Goal: Task Accomplishment & Management: Complete application form

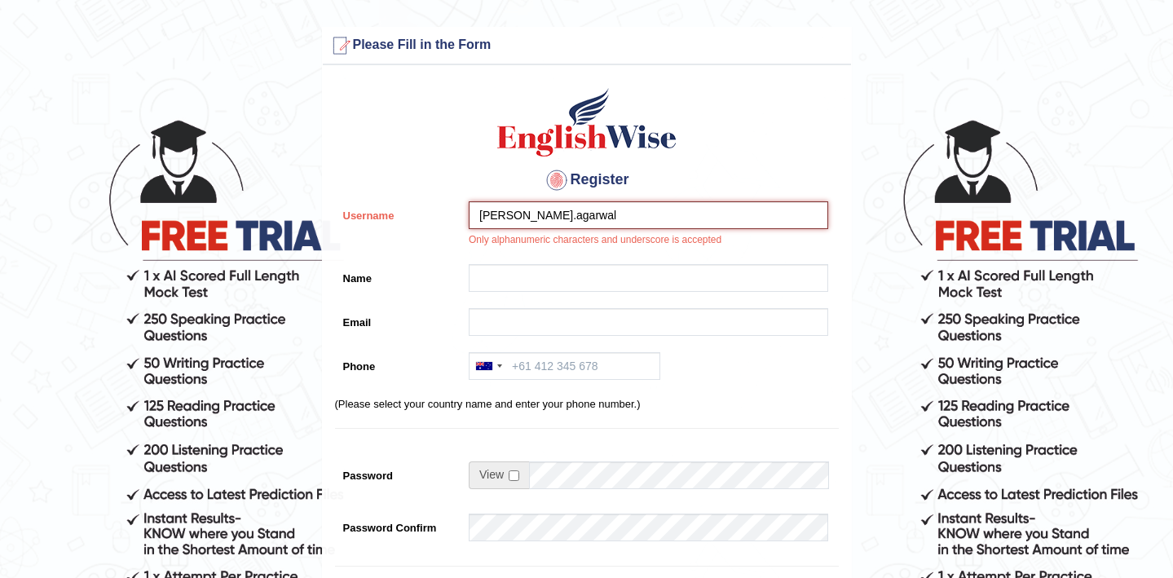
click at [513, 216] on input "dhruv.agarwal" at bounding box center [648, 215] width 359 height 28
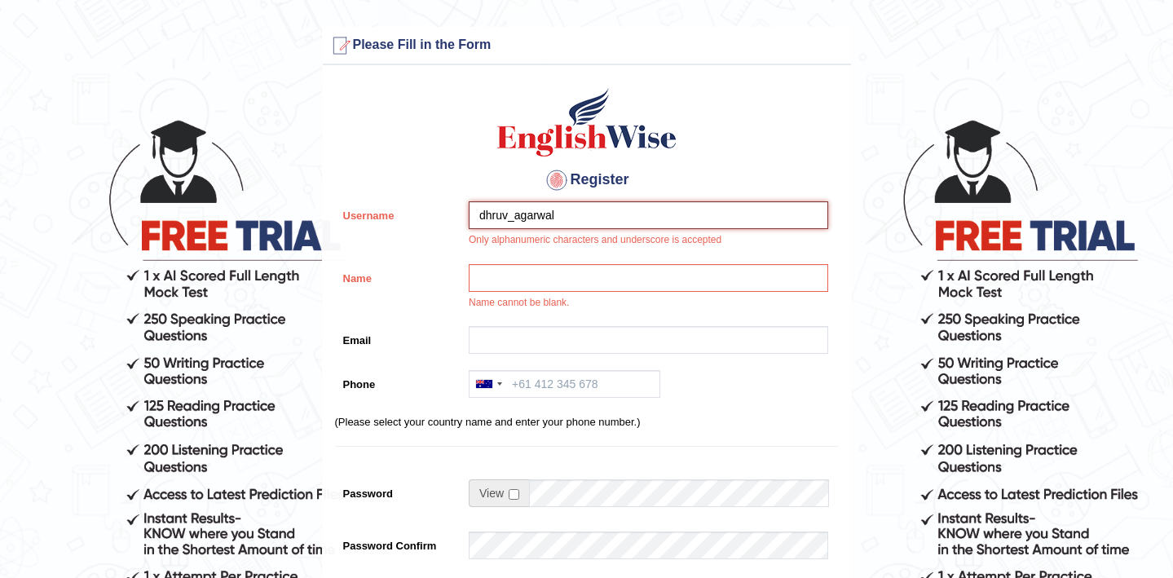
type input "dhruv_agarwal"
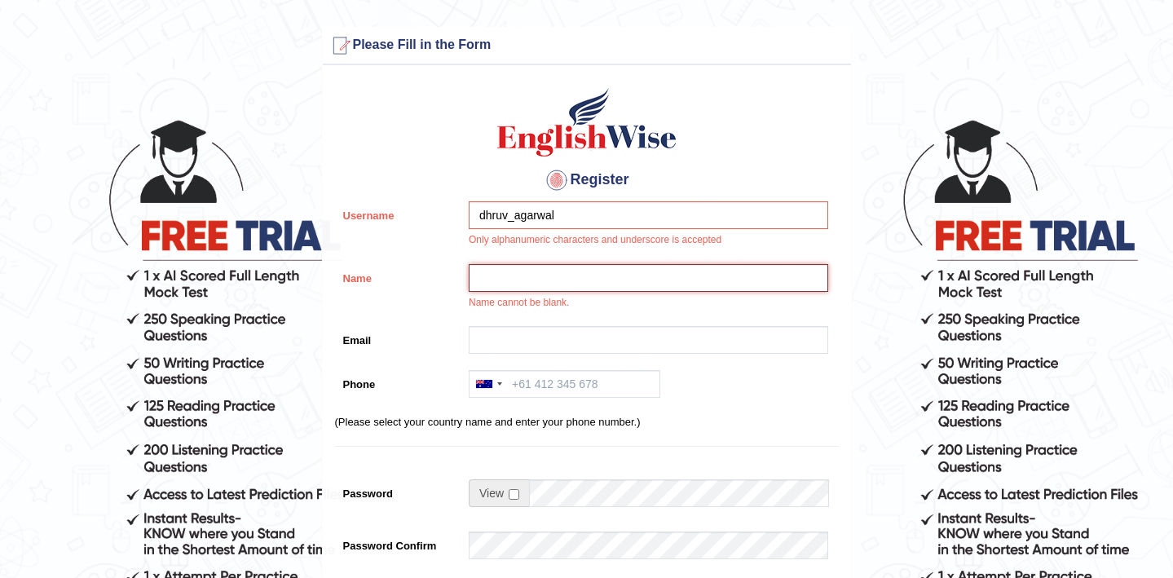
click at [514, 275] on input "Name" at bounding box center [648, 278] width 359 height 28
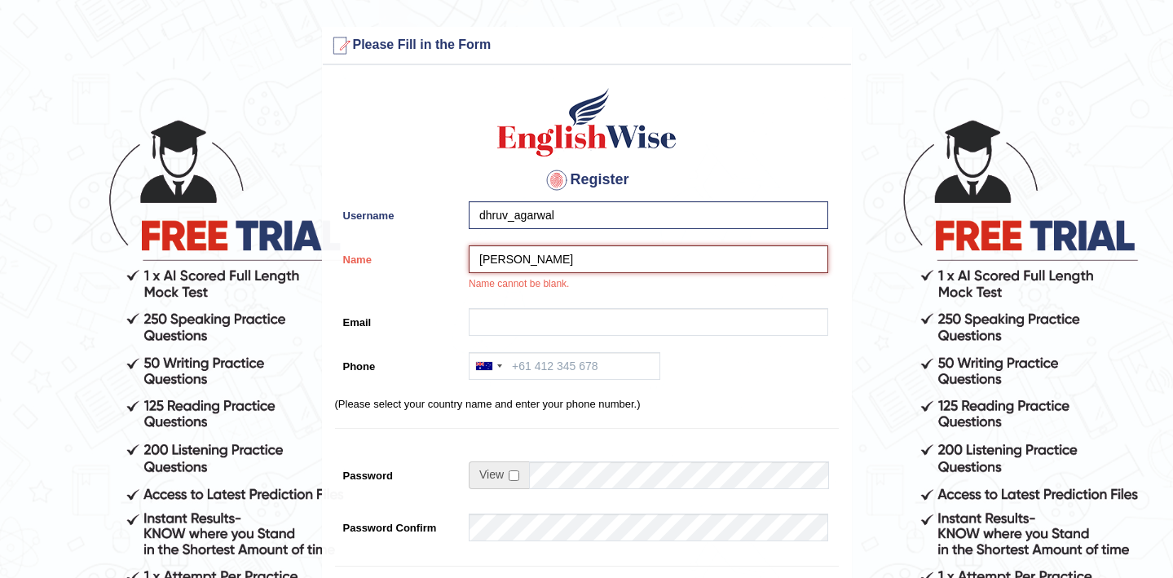
type input "[PERSON_NAME]"
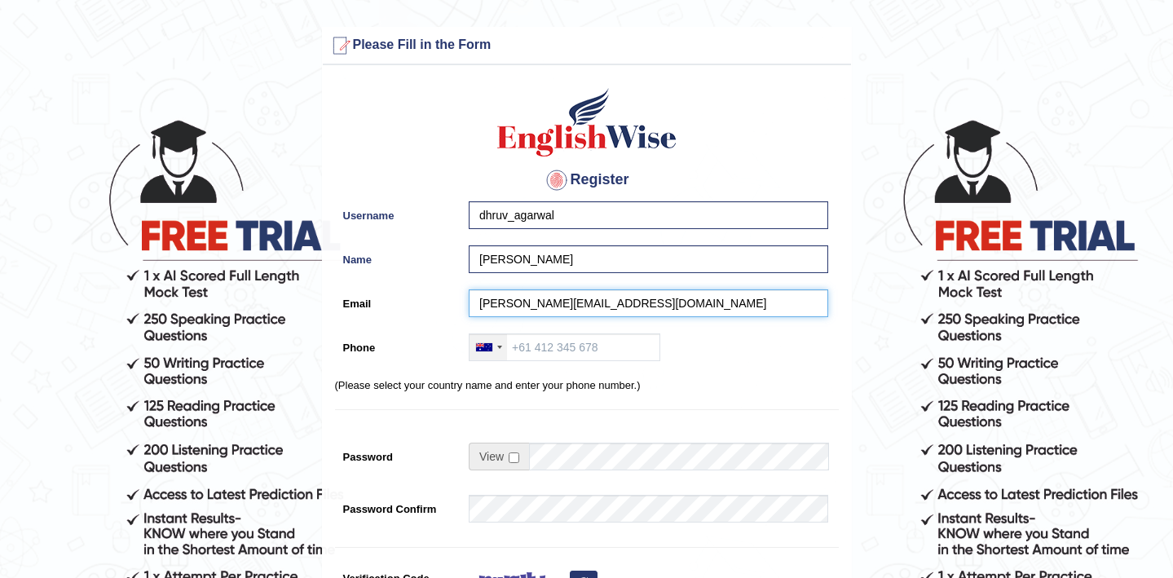
type input "dhruv.agarwal.lnm@gmail.com"
click at [501, 349] on div at bounding box center [487, 347] width 37 height 26
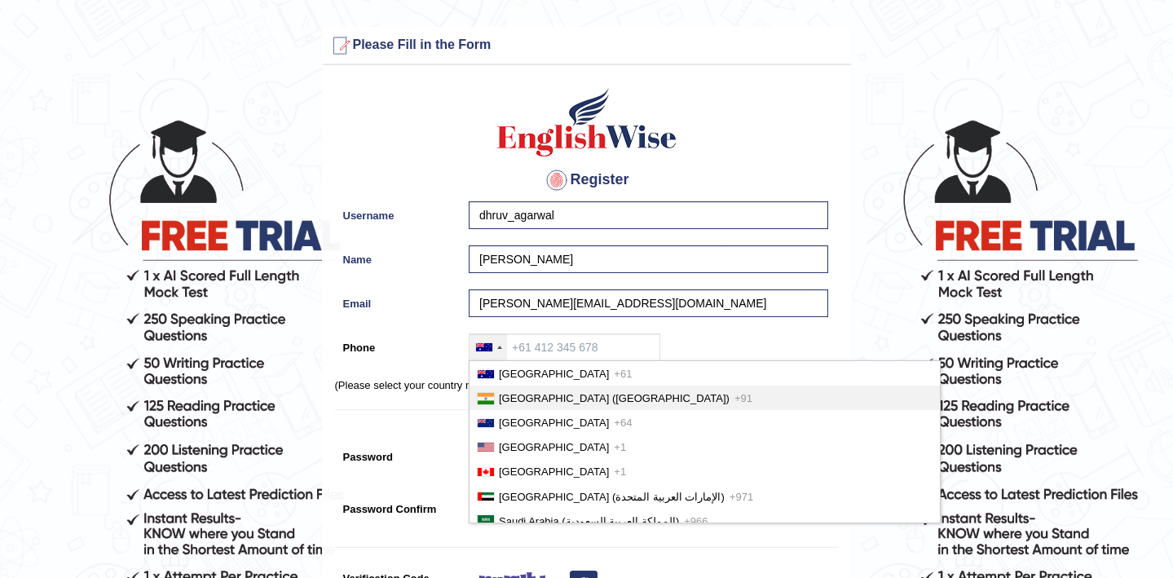
click at [506, 398] on span "India (भारत)" at bounding box center [614, 398] width 231 height 12
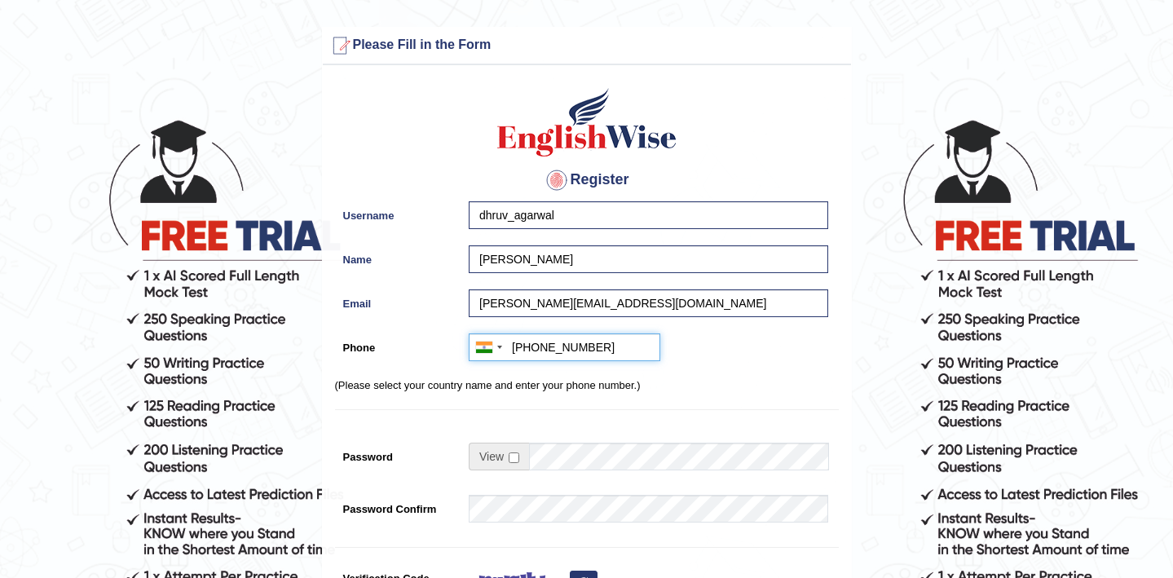
type input "+919910075971"
click at [518, 457] on input "checkbox" at bounding box center [514, 457] width 11 height 11
checkbox input "true"
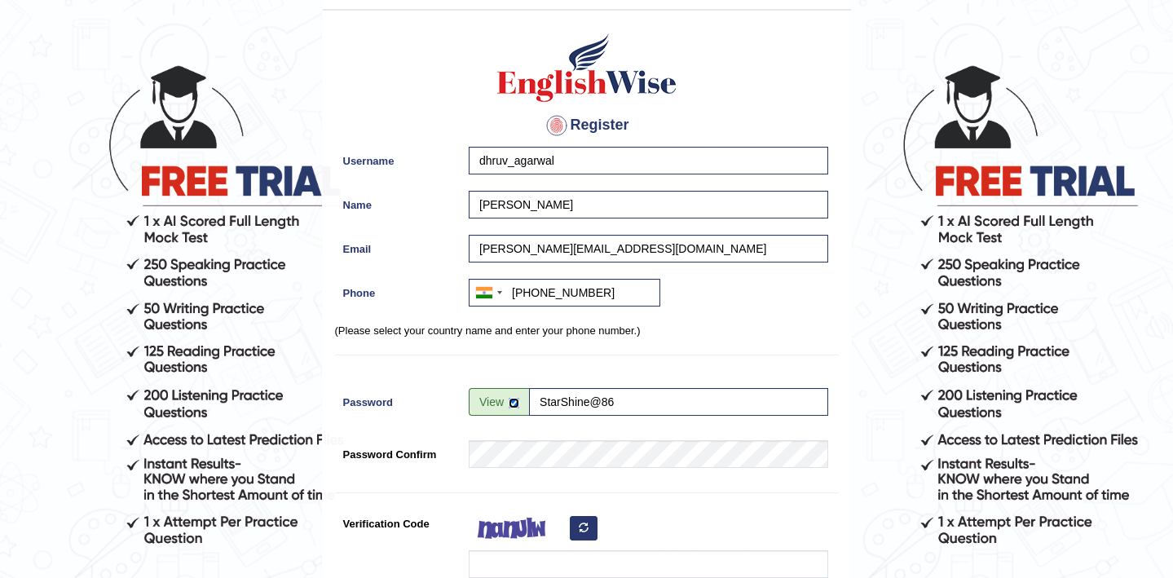
scroll to position [139, 0]
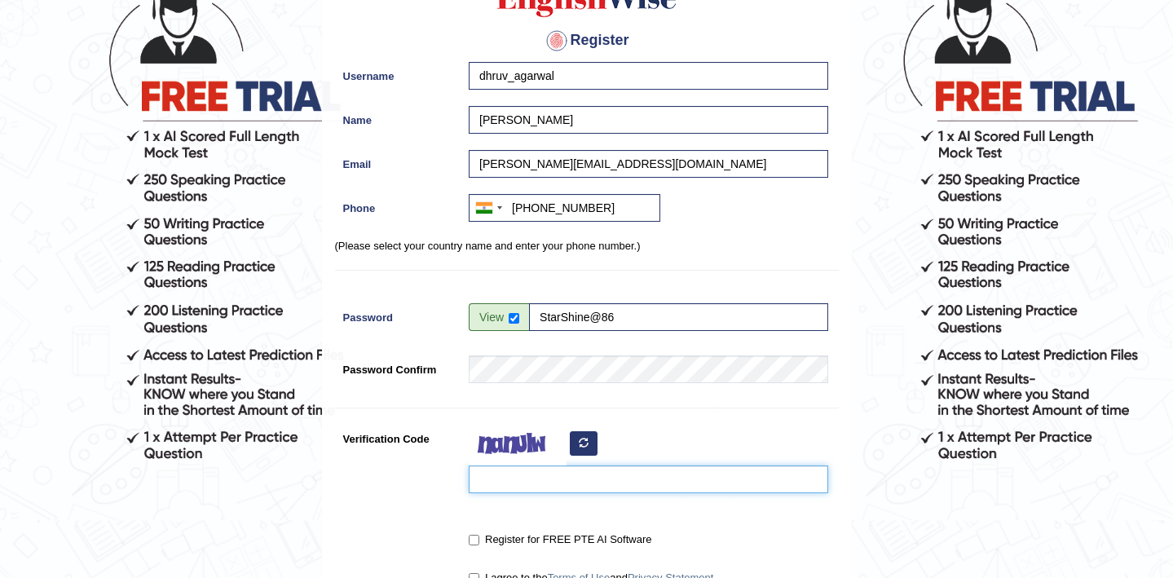
click at [498, 478] on input "Verification Code" at bounding box center [648, 479] width 359 height 28
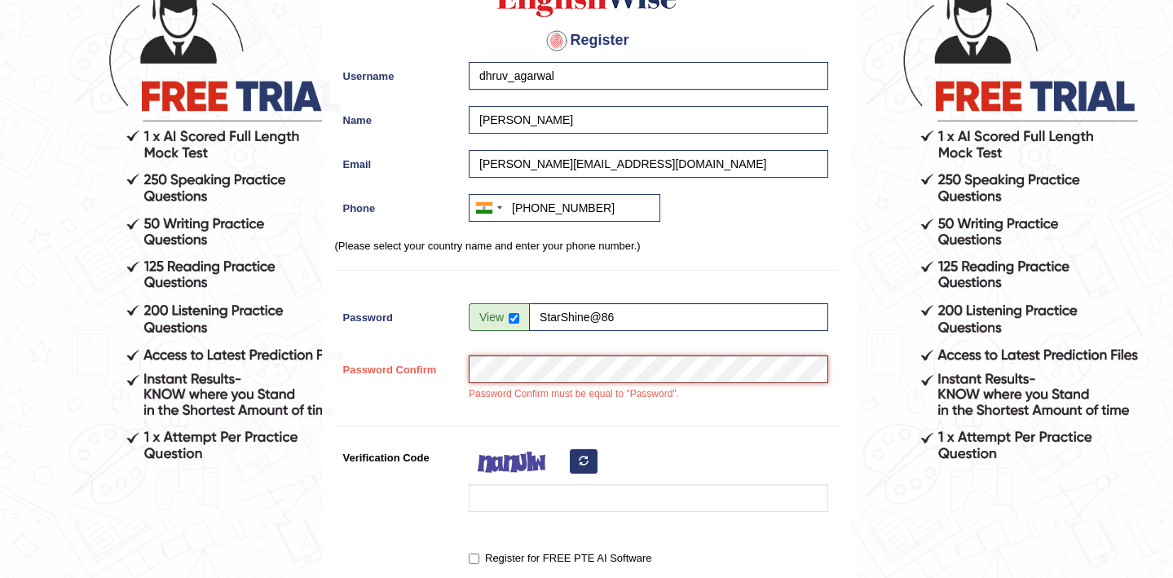
click at [384, 373] on div "Password Confirm Password Confirm must be equal to "Password"." at bounding box center [587, 382] width 504 height 55
click at [360, 406] on div "Password Confirm Password Confirm must be equal to "Password"." at bounding box center [587, 382] width 504 height 55
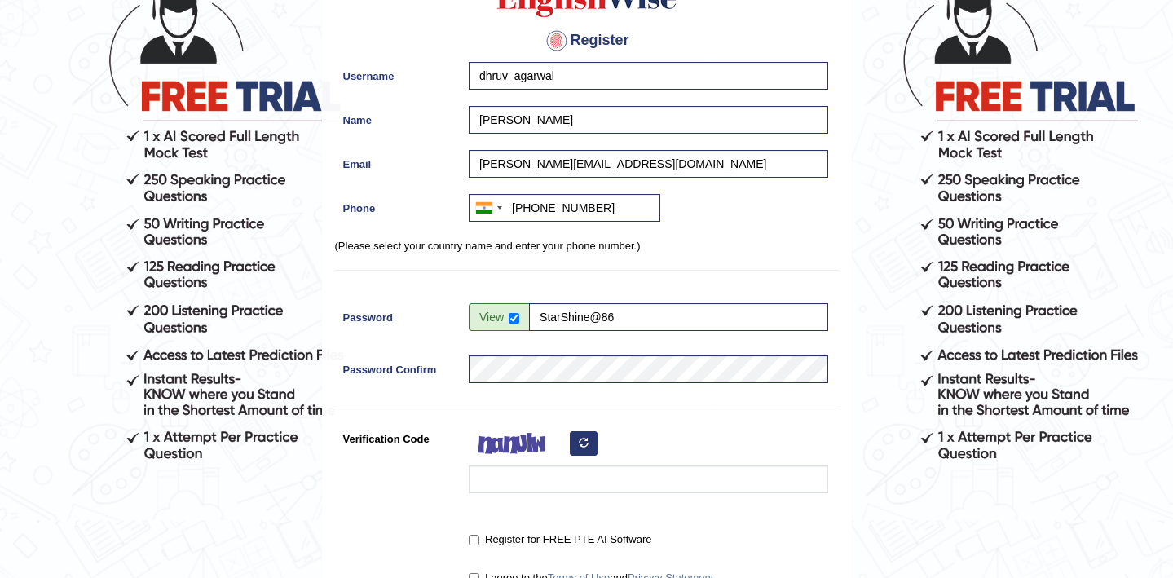
click at [583, 453] on button "button" at bounding box center [584, 443] width 28 height 24
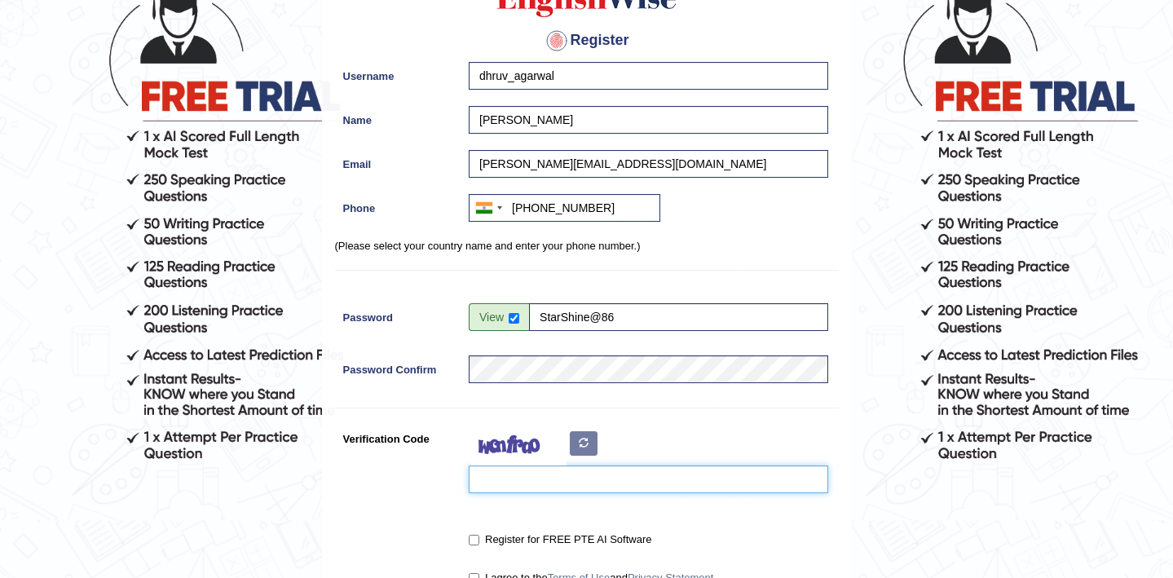
click at [532, 483] on input "Verification Code" at bounding box center [648, 479] width 359 height 28
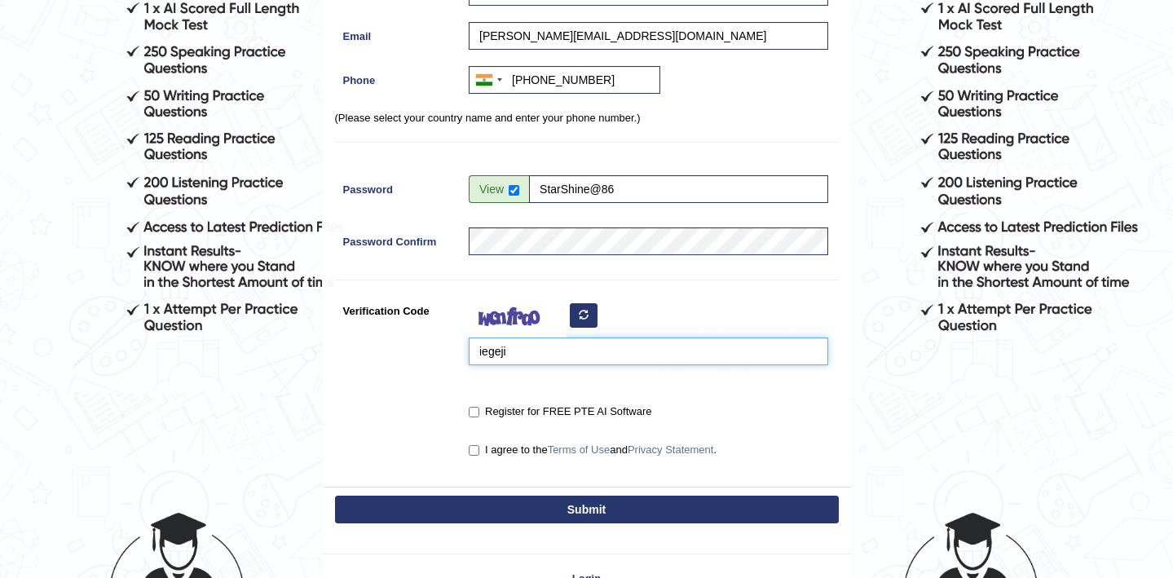
scroll to position [271, 0]
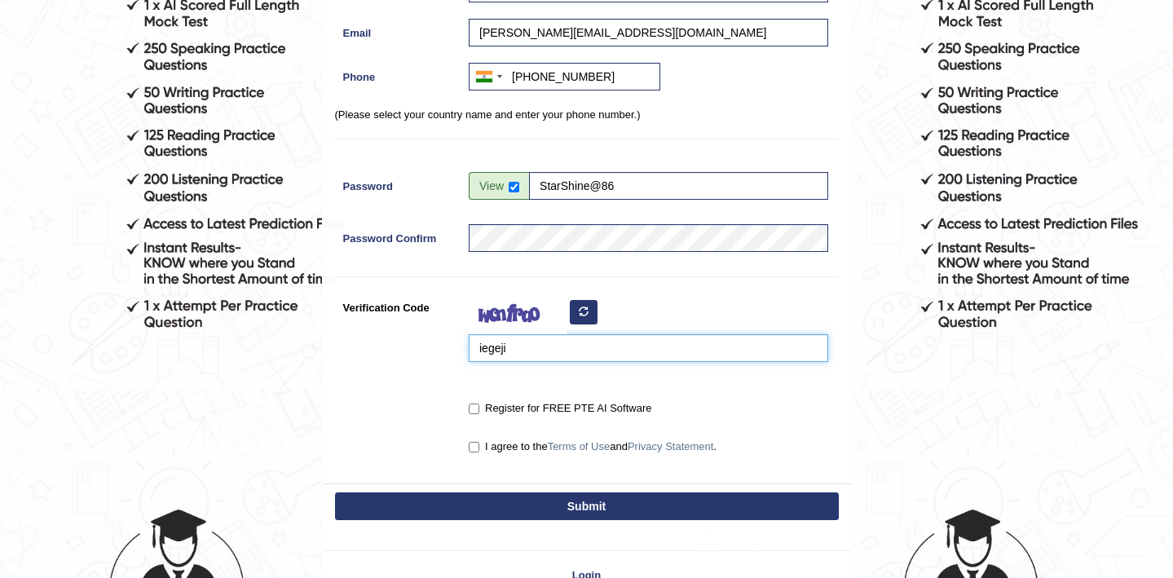
type input "iegeji"
click at [475, 411] on input "Register for FREE PTE AI Software" at bounding box center [474, 408] width 11 height 11
checkbox input "true"
click at [476, 448] on input "I agree to the Terms of Use and Privacy Statement ." at bounding box center [474, 447] width 11 height 11
checkbox input "true"
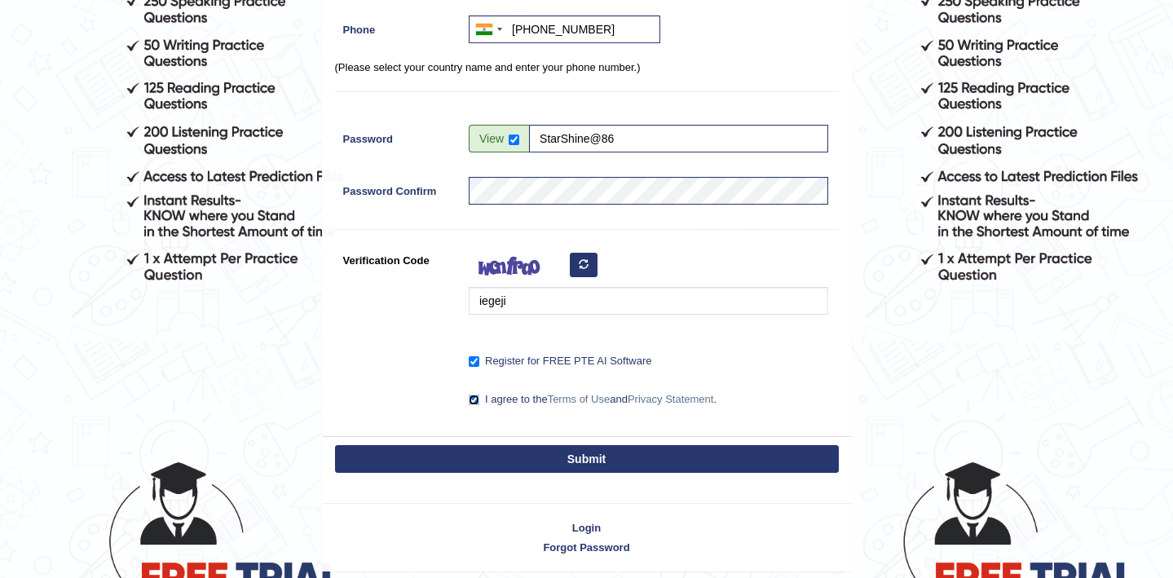
scroll to position [324, 0]
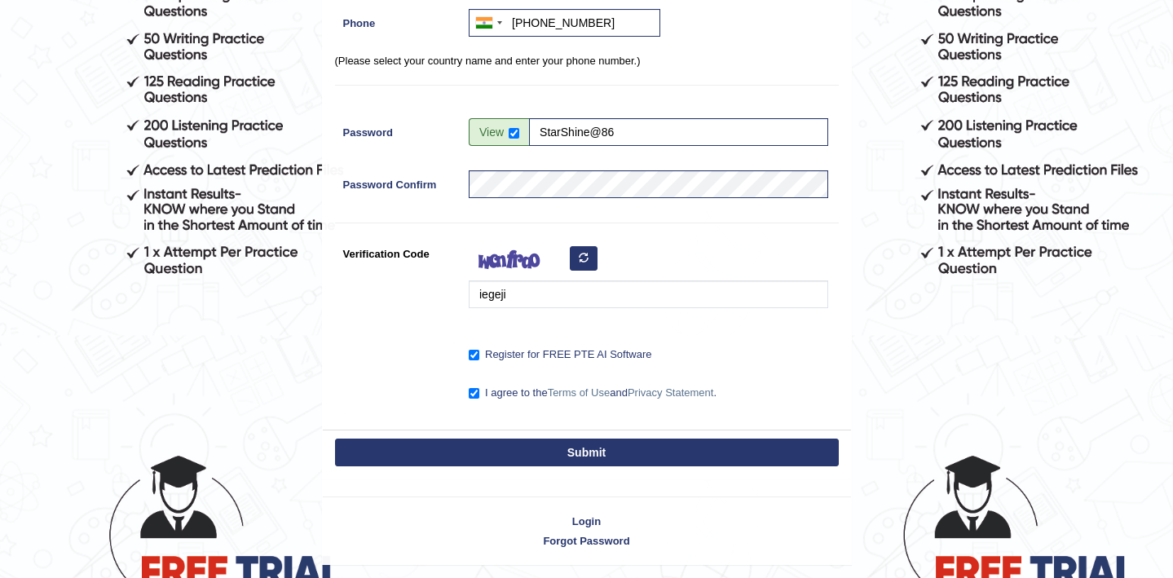
click at [581, 453] on button "Submit" at bounding box center [587, 452] width 504 height 28
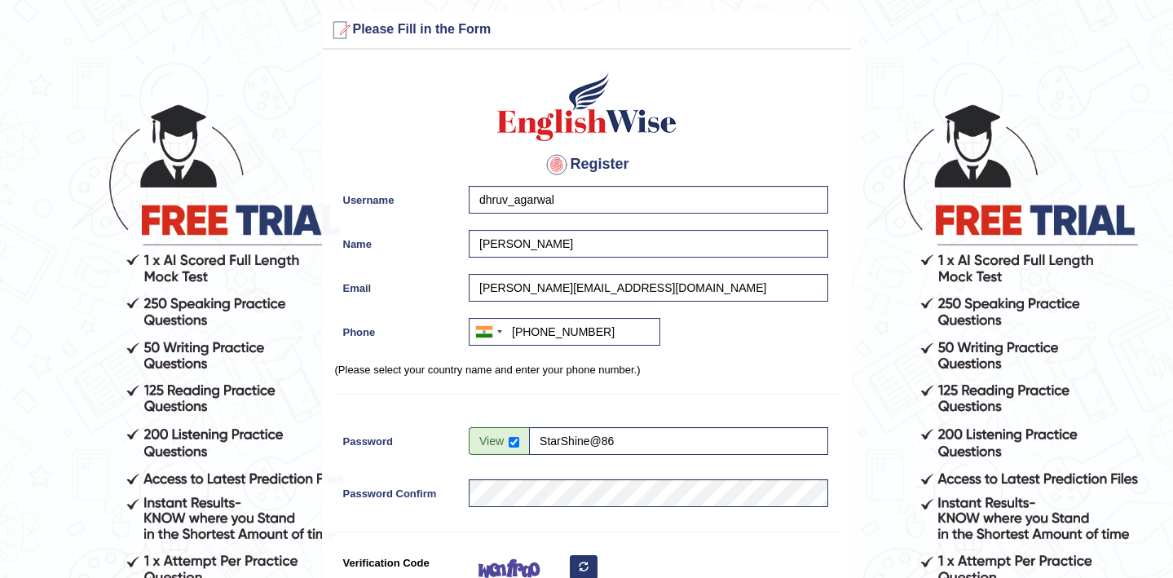
scroll to position [0, 0]
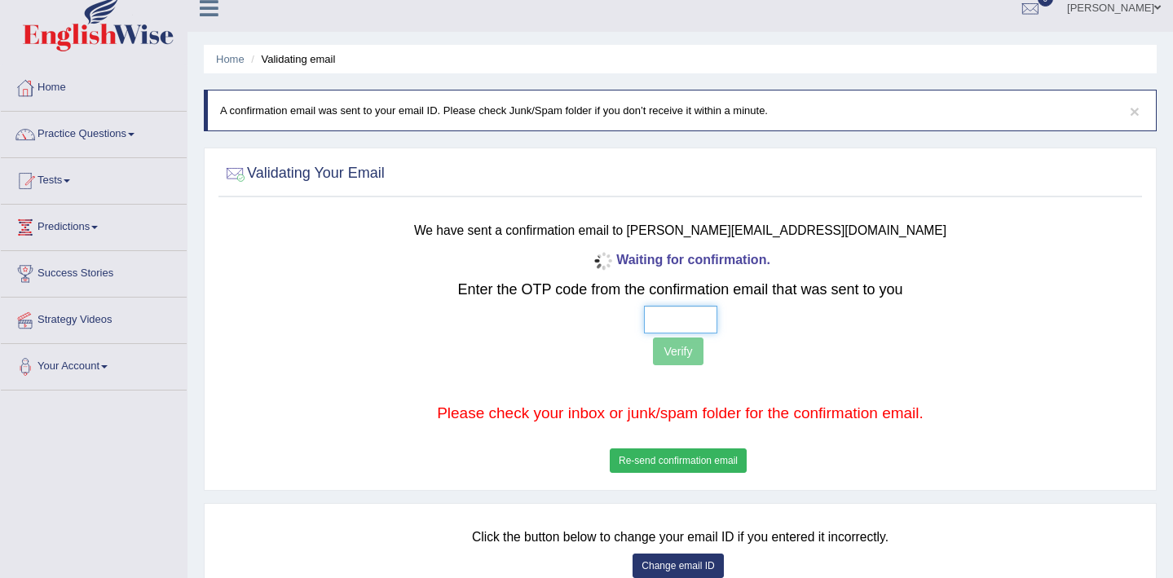
click at [664, 327] on input "text" at bounding box center [680, 320] width 73 height 28
type input "2 3 2 5"
click at [671, 355] on button "Verify" at bounding box center [678, 351] width 50 height 28
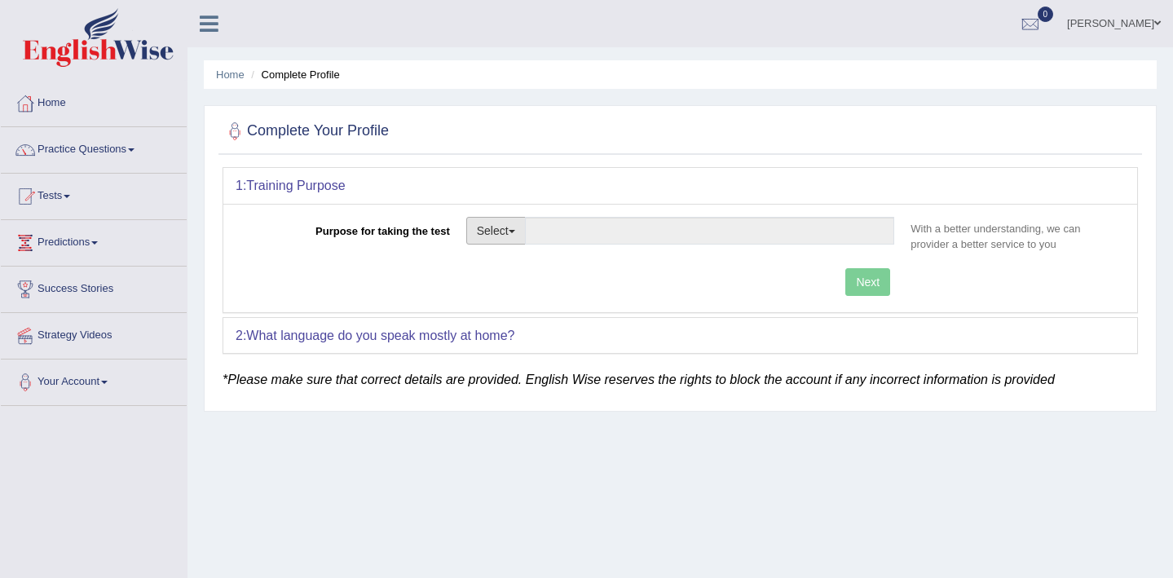
click at [512, 231] on span "button" at bounding box center [512, 231] width 7 height 3
click at [524, 284] on link "Permanent Residency" at bounding box center [539, 286] width 145 height 21
type input "Permanent Residency"
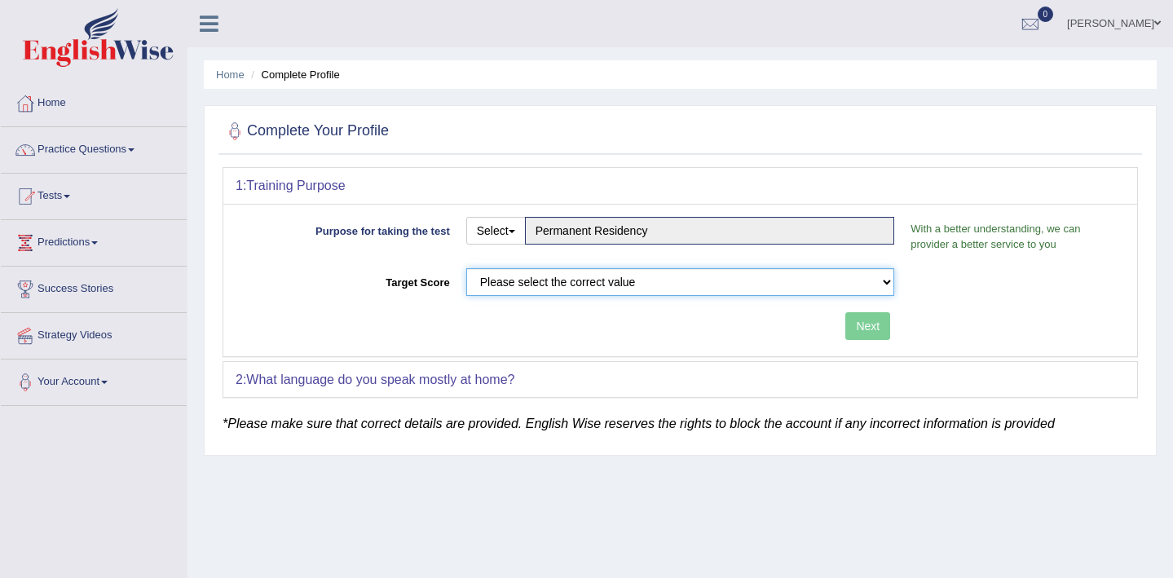
click at [643, 280] on select "Please select the correct value 50 (6 bands) 58 (6.5 bands) 65 (7 bands) 79 (8 …" at bounding box center [680, 282] width 429 height 28
select select "79"
click at [466, 268] on select "Please select the correct value 50 (6 bands) 58 (6.5 bands) 65 (7 bands) 79 (8 …" at bounding box center [680, 282] width 429 height 28
click at [860, 320] on button "Next" at bounding box center [867, 326] width 45 height 28
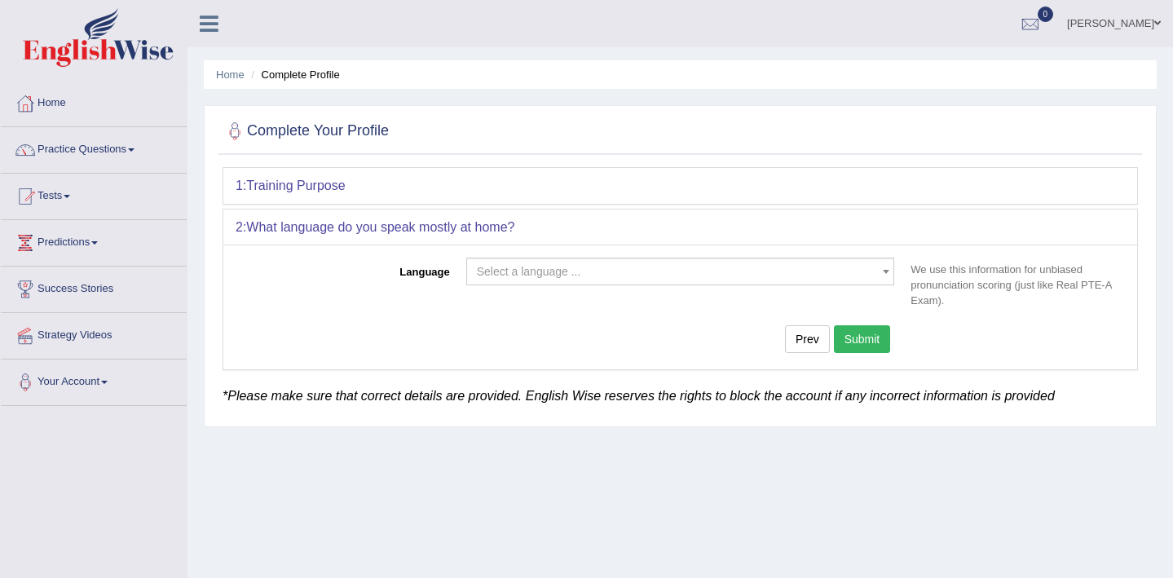
click at [620, 280] on span "Select a language ..." at bounding box center [680, 272] width 429 height 28
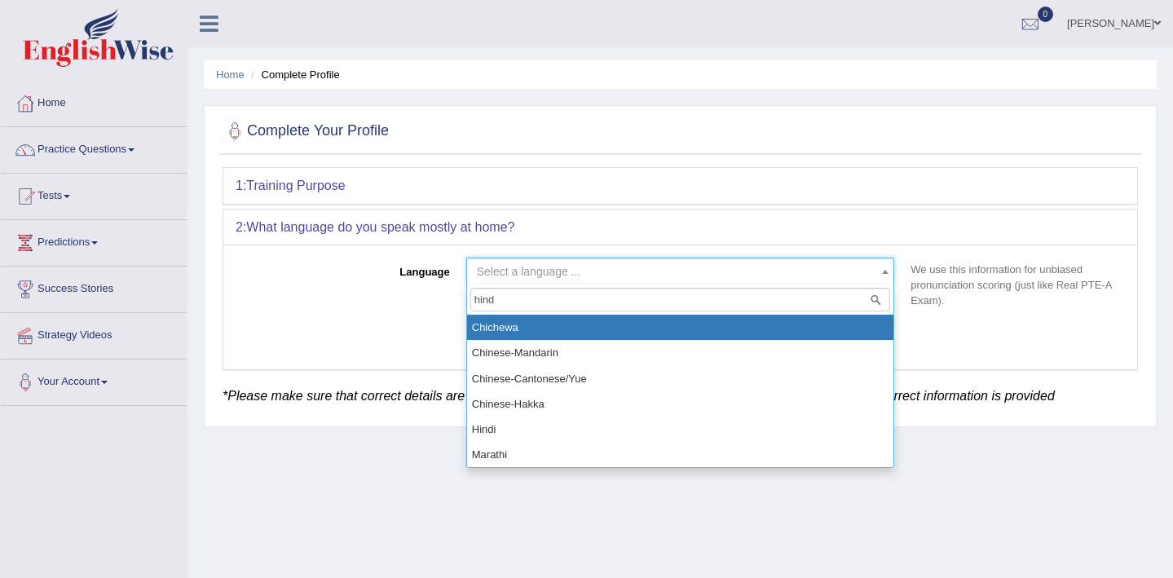
type input "hindi"
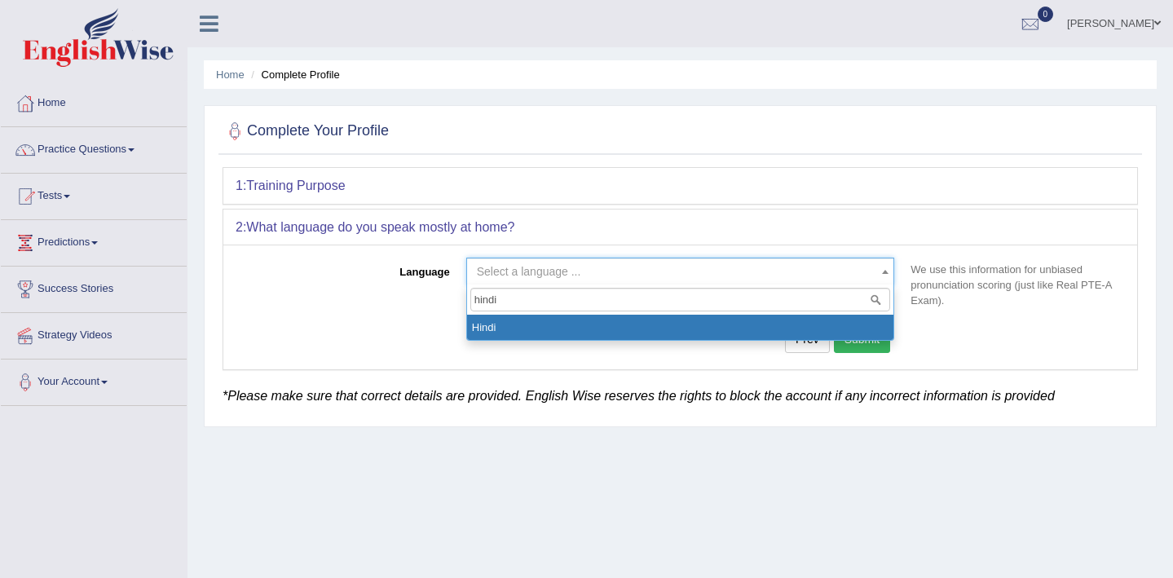
select select "Hindi"
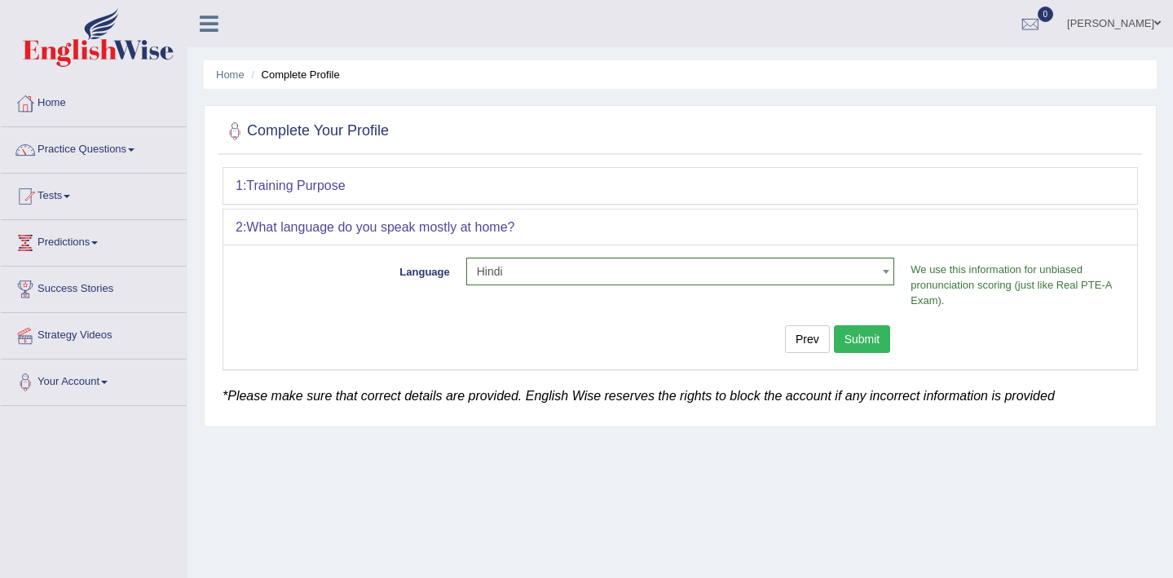
click at [867, 337] on button "Submit" at bounding box center [862, 339] width 57 height 28
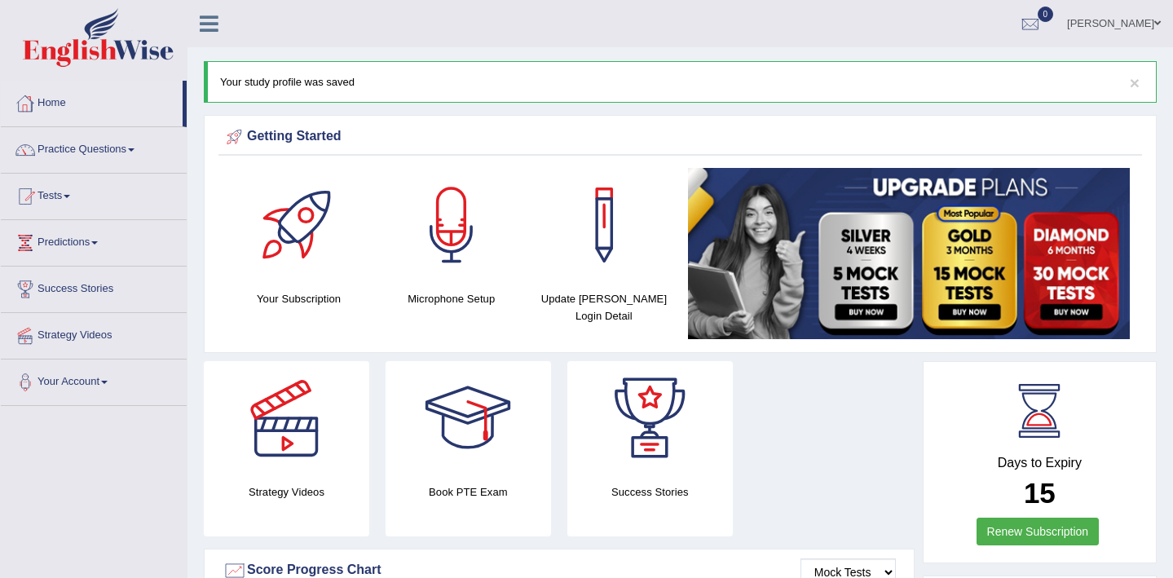
click at [51, 99] on link "Home" at bounding box center [92, 101] width 182 height 41
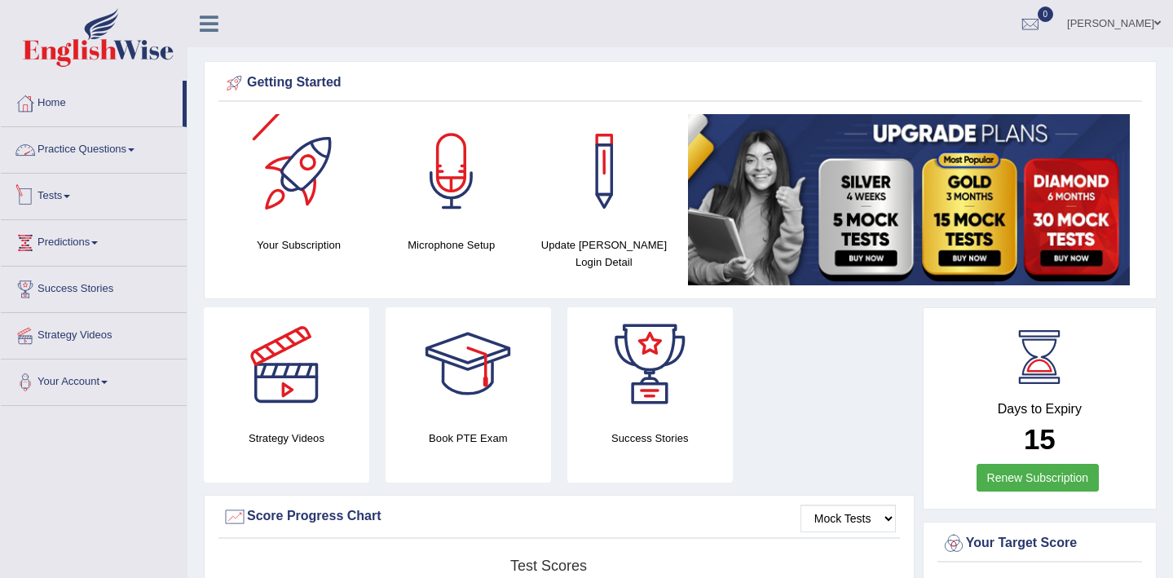
click at [121, 154] on link "Practice Questions" at bounding box center [94, 147] width 186 height 41
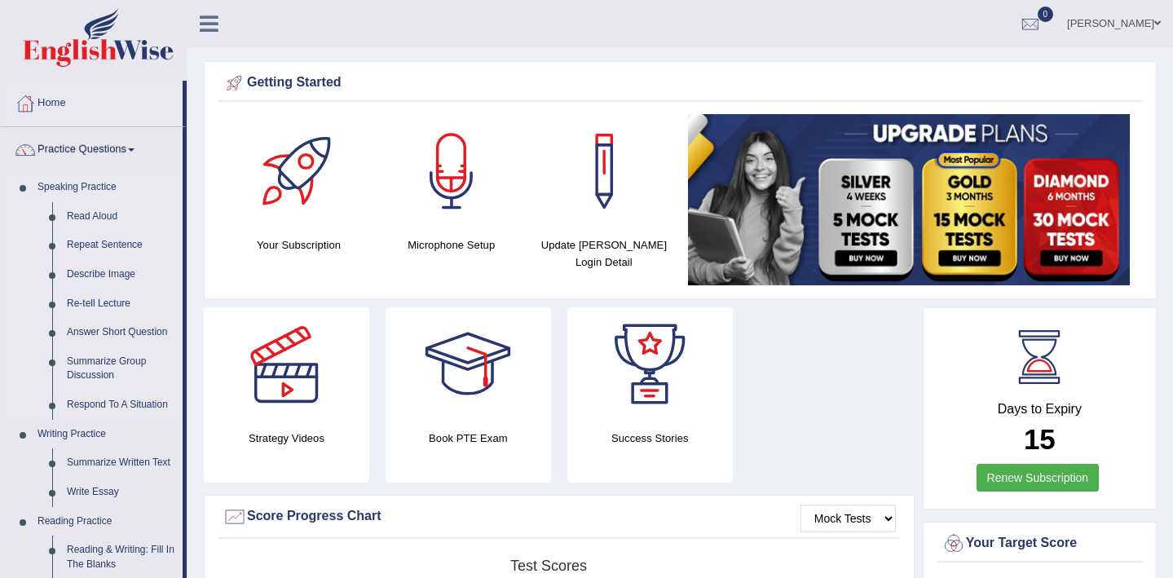
click at [95, 214] on link "Read Aloud" at bounding box center [120, 216] width 123 height 29
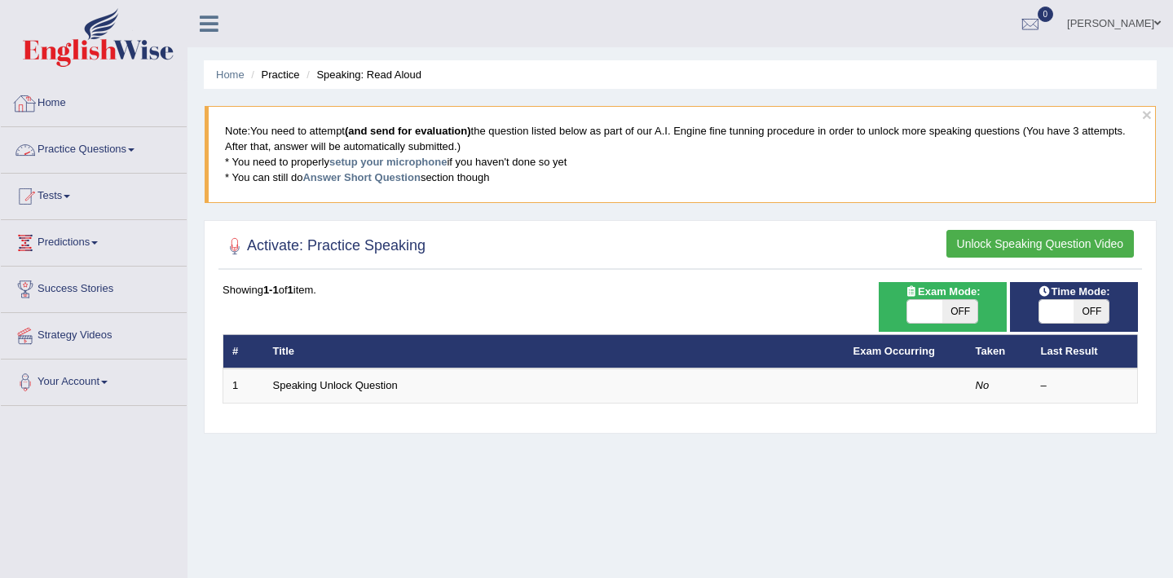
click at [59, 107] on link "Home" at bounding box center [94, 101] width 186 height 41
